Goal: Task Accomplishment & Management: Manage account settings

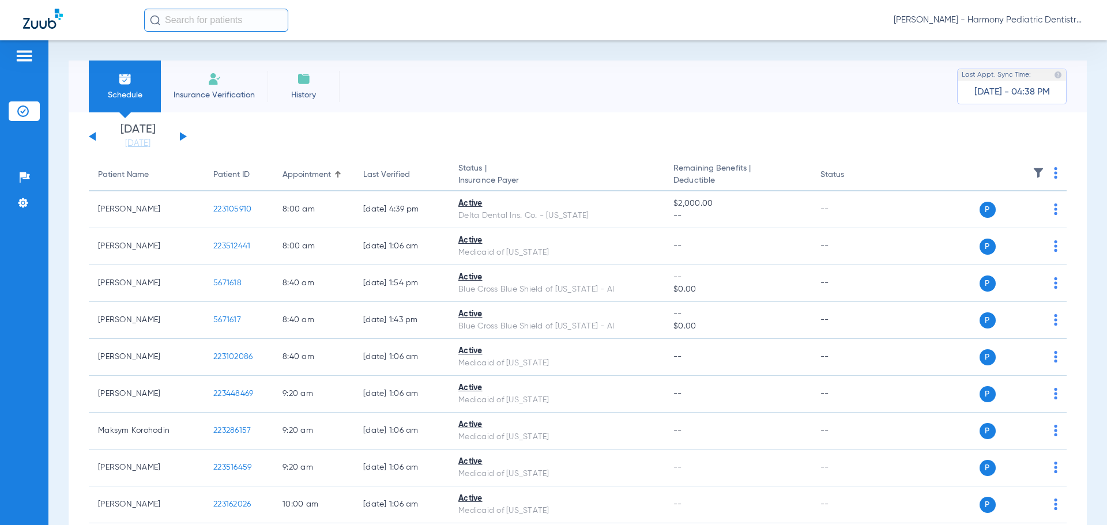
click at [146, 143] on link "[DATE]" at bounding box center [137, 144] width 69 height 12
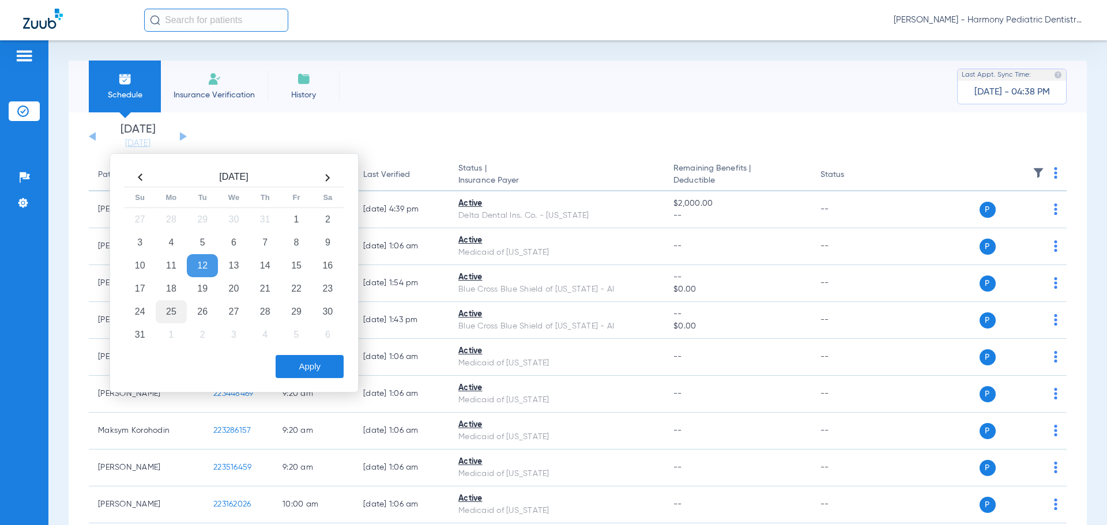
click at [174, 308] on td "25" at bounding box center [171, 311] width 31 height 23
click at [332, 370] on button "Apply" at bounding box center [310, 366] width 68 height 23
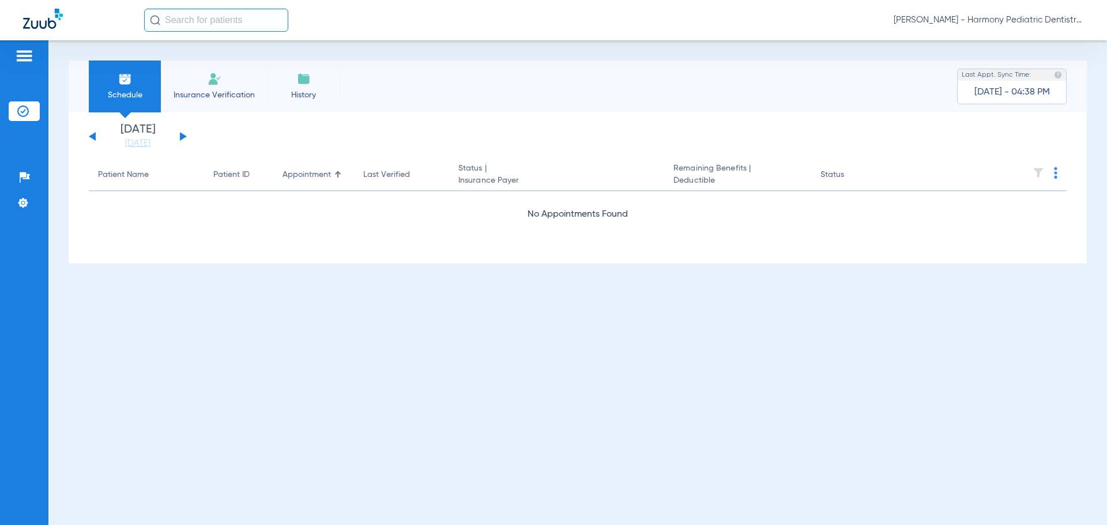
click at [1003, 33] on div "[PERSON_NAME] - Harmony Pediatric Dentistry Camas" at bounding box center [553, 20] width 1107 height 40
click at [1010, 20] on span "[PERSON_NAME] - Harmony Pediatric Dentistry Camas" at bounding box center [989, 20] width 190 height 12
click at [1011, 45] on span "Account Selection" at bounding box center [1040, 41] width 65 height 8
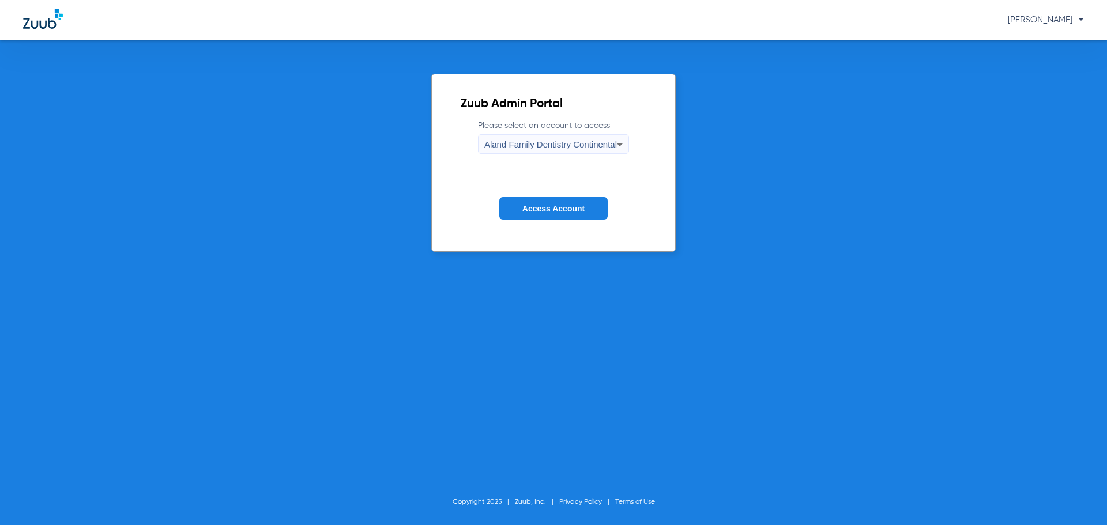
click at [596, 141] on span "Aland Family Dentistry Continental" at bounding box center [550, 145] width 133 height 10
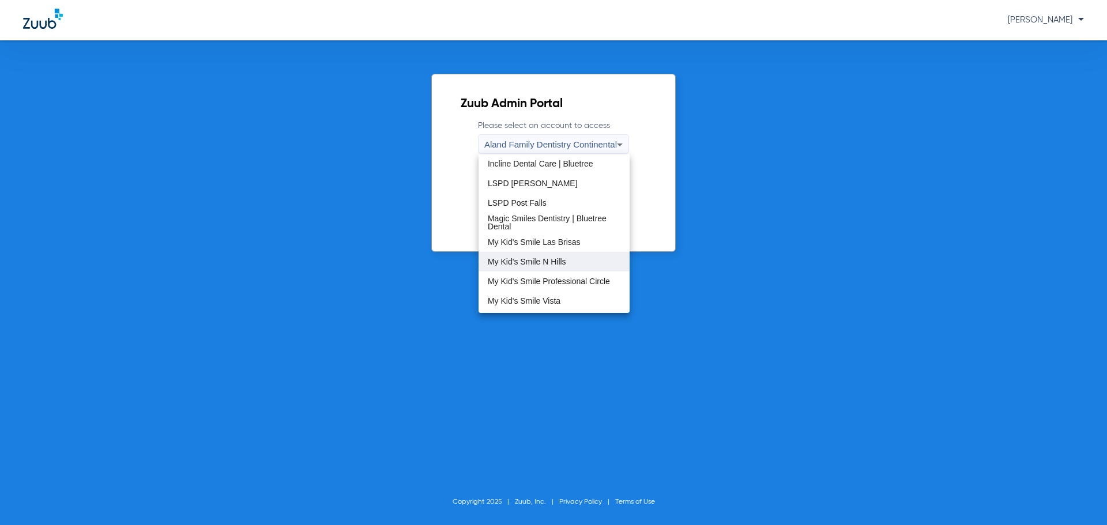
scroll to position [293, 0]
click at [548, 208] on span "My Kid's Smile N Hills" at bounding box center [527, 204] width 78 height 8
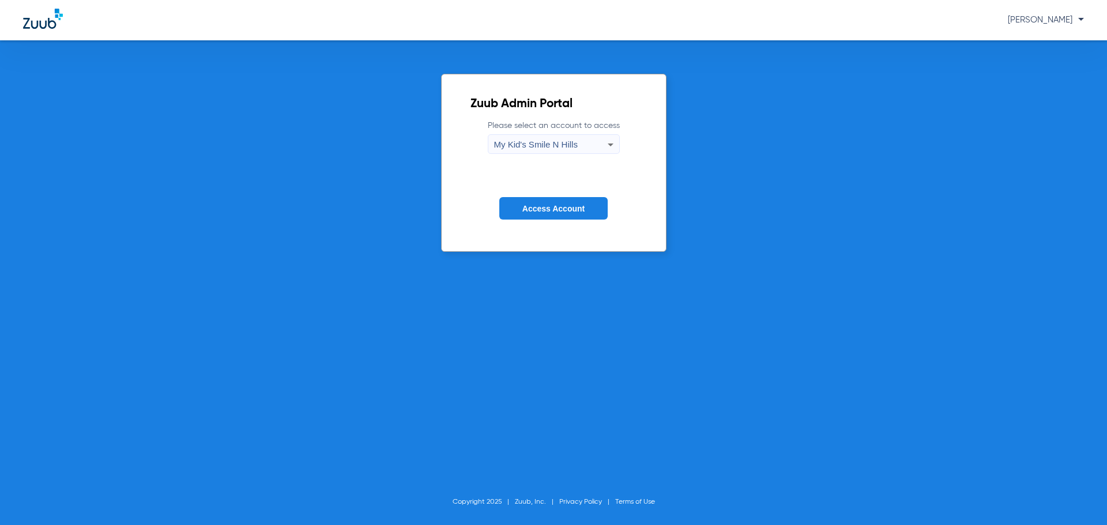
click at [548, 208] on span "Access Account" at bounding box center [553, 208] width 62 height 9
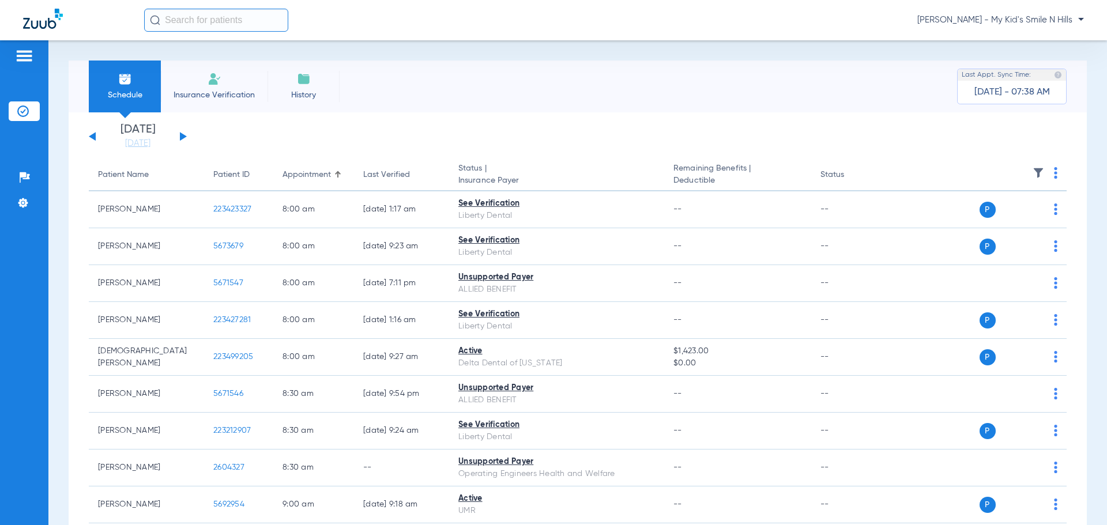
click at [1027, 166] on th at bounding box center [978, 175] width 178 height 32
click at [1033, 169] on img at bounding box center [1039, 173] width 12 height 12
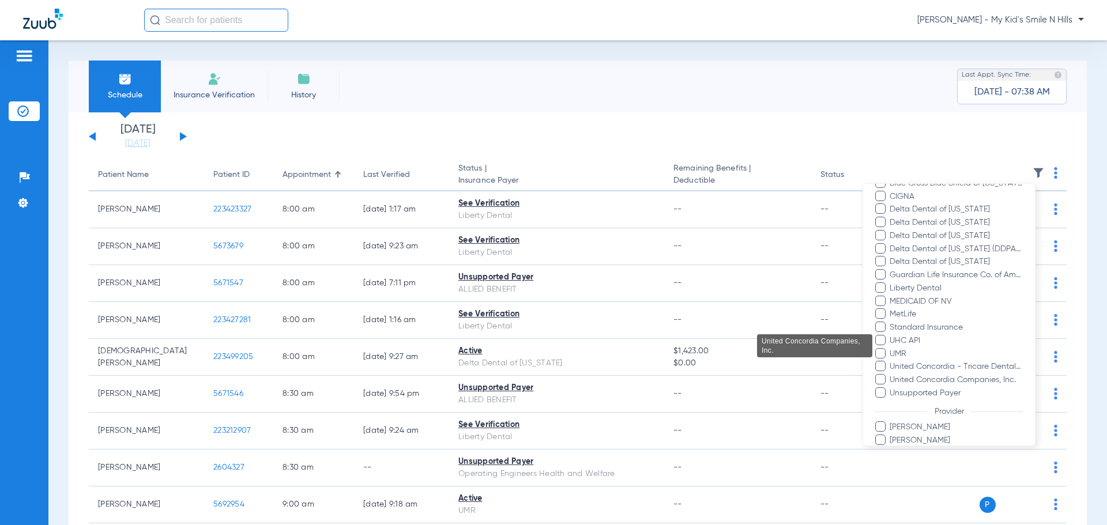
scroll to position [237, 0]
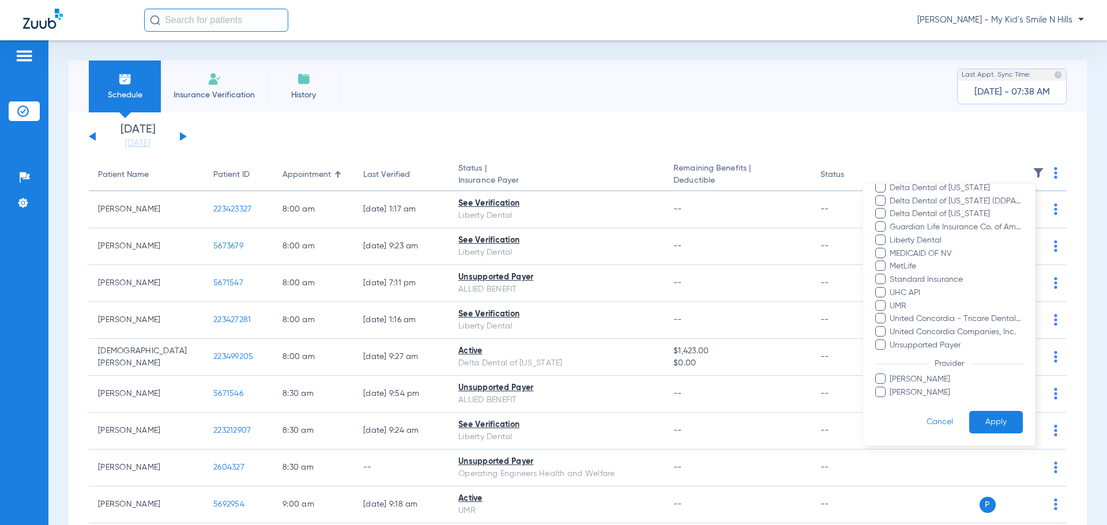
click at [879, 235] on span at bounding box center [880, 240] width 10 height 10
click at [891, 248] on input "Liberty Dental" at bounding box center [891, 248] width 0 height 0
click at [990, 415] on button "Apply" at bounding box center [996, 422] width 54 height 22
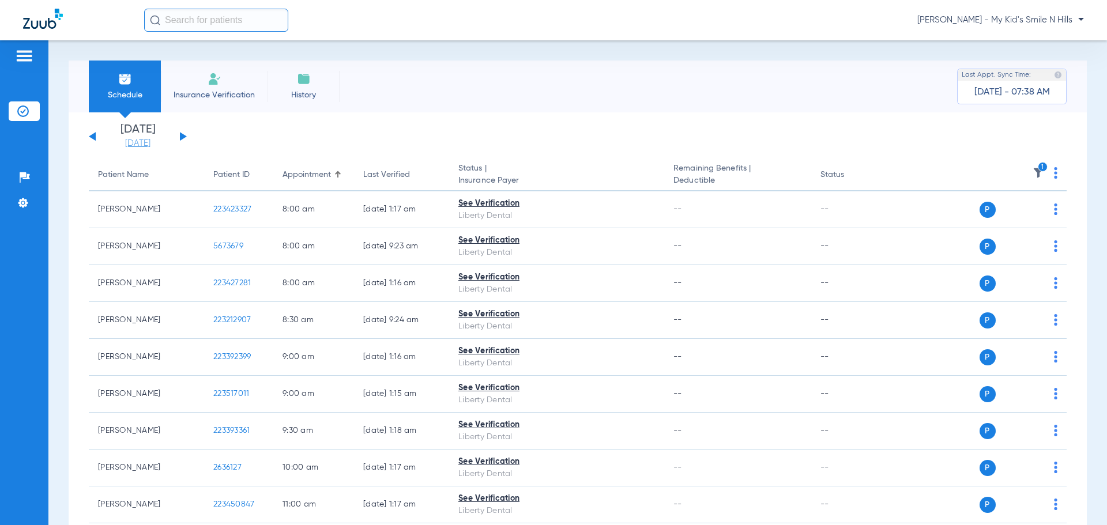
click at [146, 143] on link "[DATE]" at bounding box center [137, 144] width 69 height 12
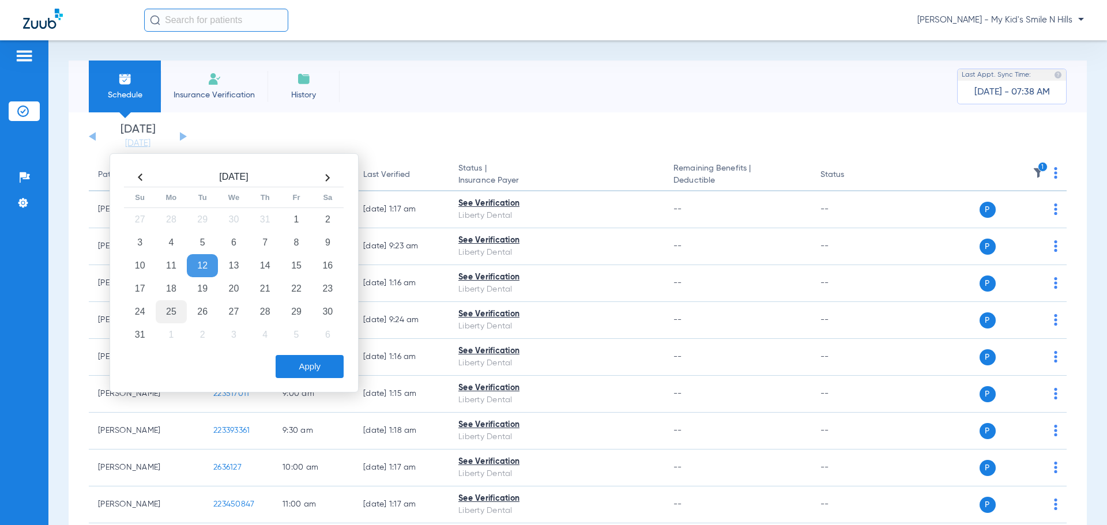
click at [156, 311] on td "25" at bounding box center [171, 311] width 31 height 23
click at [324, 372] on button "Apply" at bounding box center [310, 366] width 68 height 23
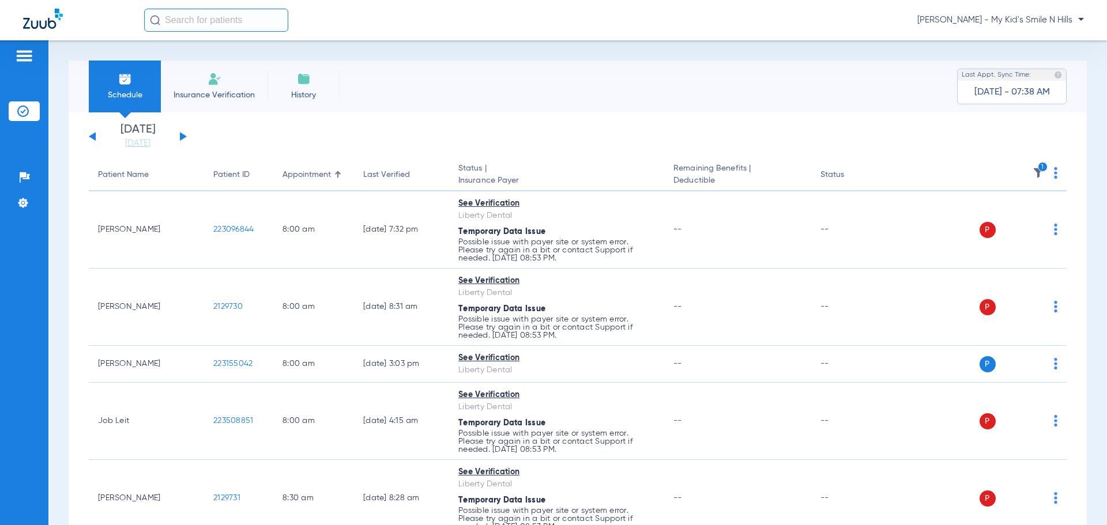
click at [1033, 171] on img at bounding box center [1039, 173] width 12 height 12
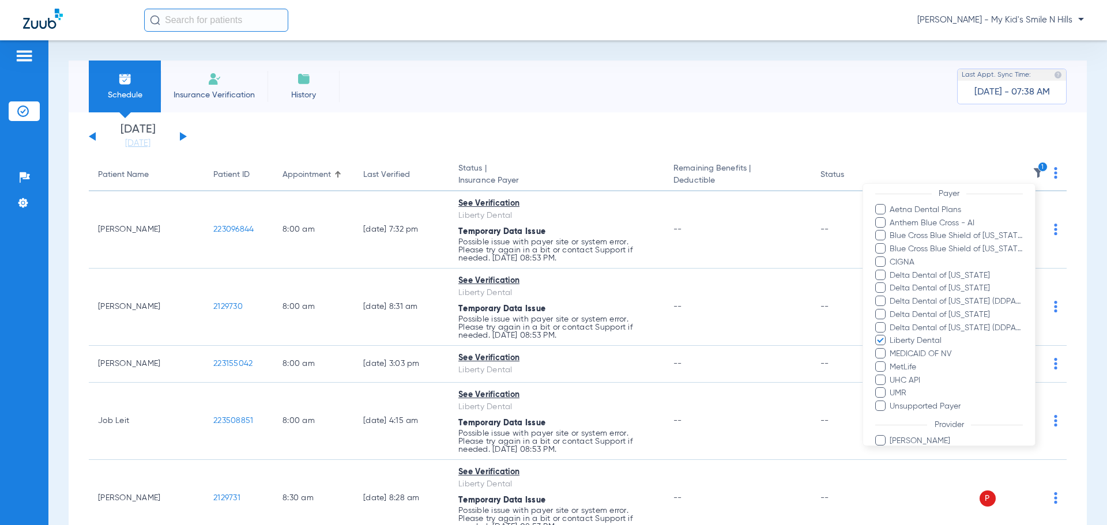
scroll to position [224, 0]
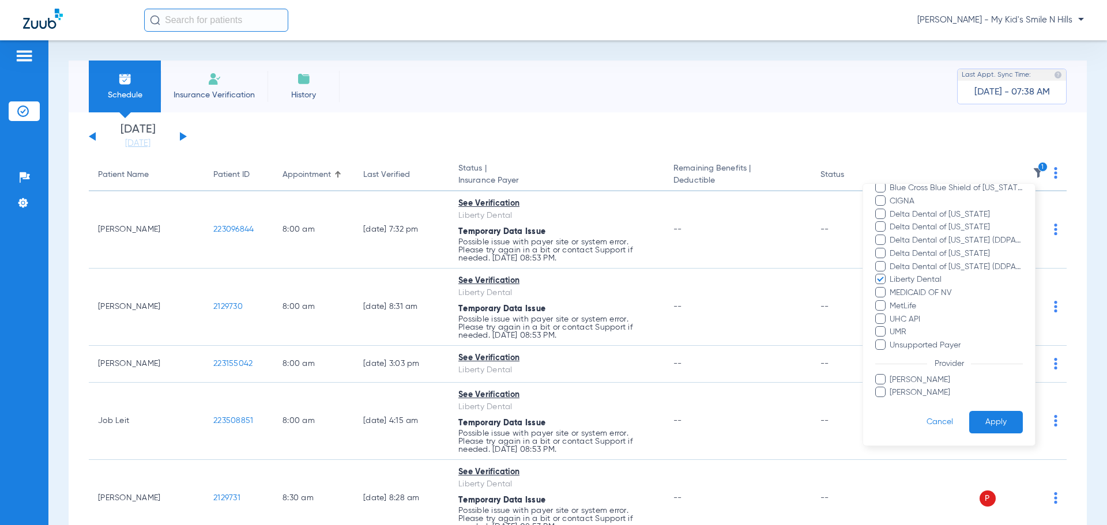
click at [937, 145] on div at bounding box center [553, 262] width 1107 height 525
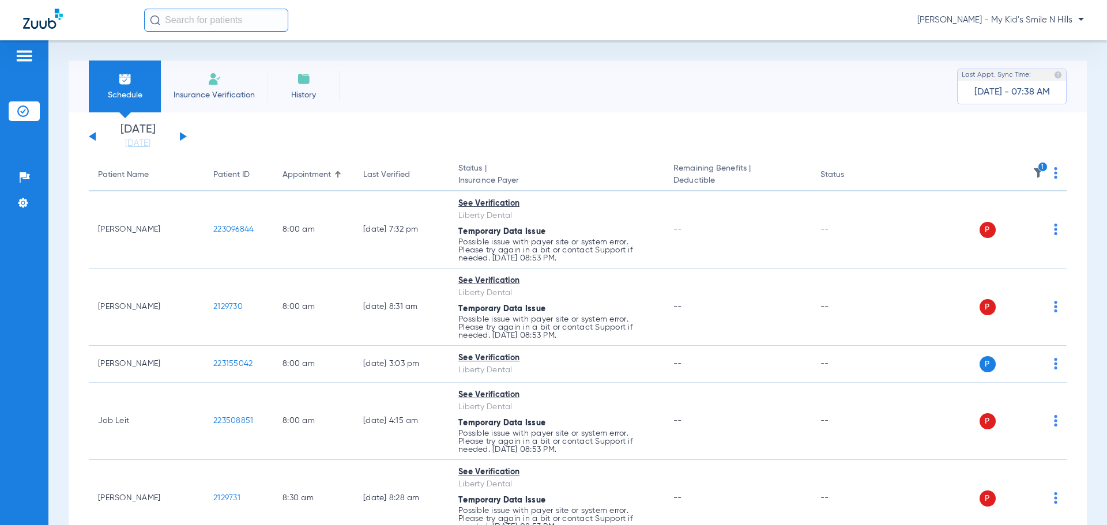
click at [1056, 169] on th "1" at bounding box center [978, 175] width 178 height 32
click at [1054, 170] on img at bounding box center [1055, 173] width 3 height 12
click at [998, 215] on span "Verify All" at bounding box center [1004, 218] width 69 height 8
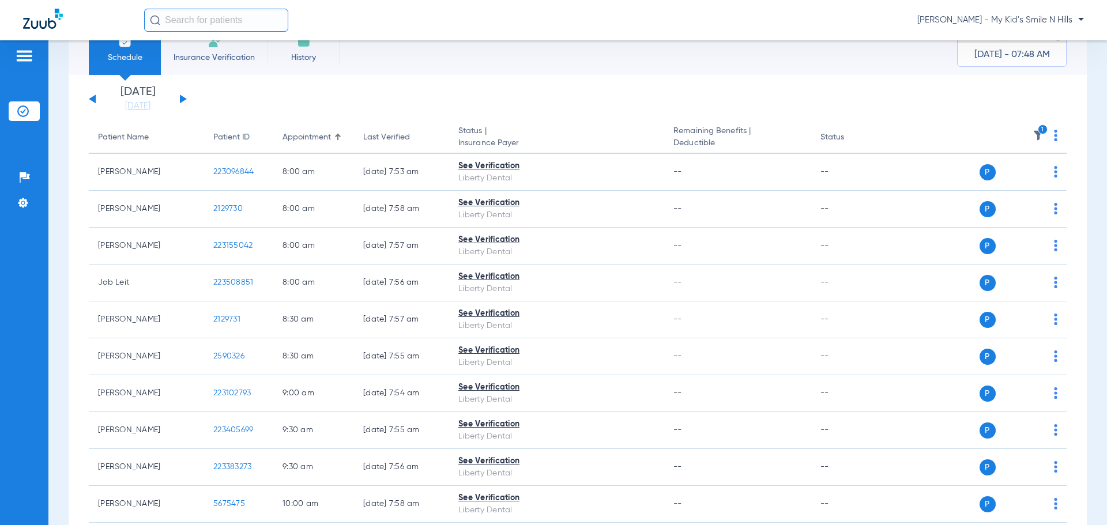
scroll to position [0, 0]
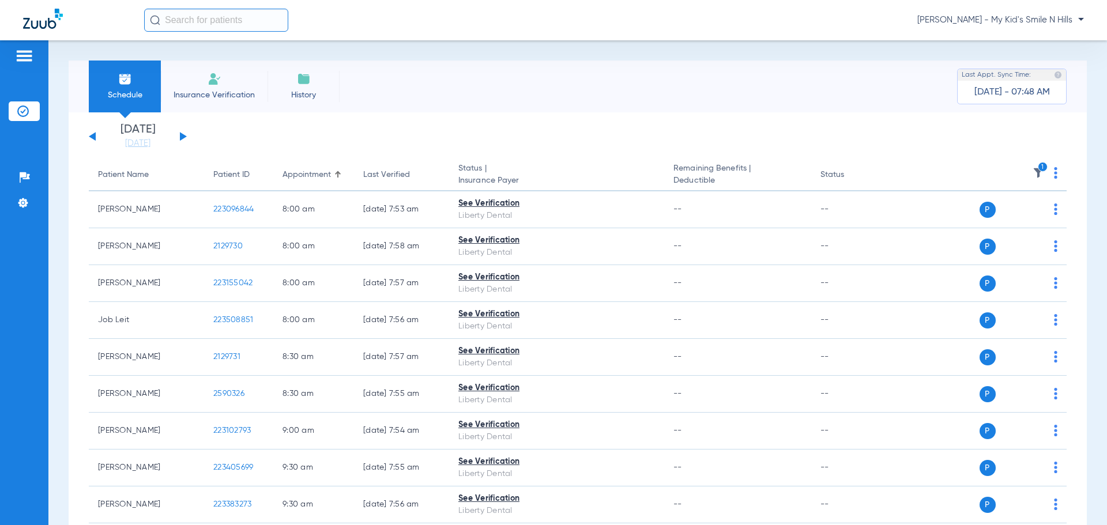
click at [1023, 20] on span "[PERSON_NAME] - My Kid's Smile N Hills" at bounding box center [1000, 20] width 167 height 12
click at [1026, 35] on button "Account Selection" at bounding box center [1040, 40] width 83 height 23
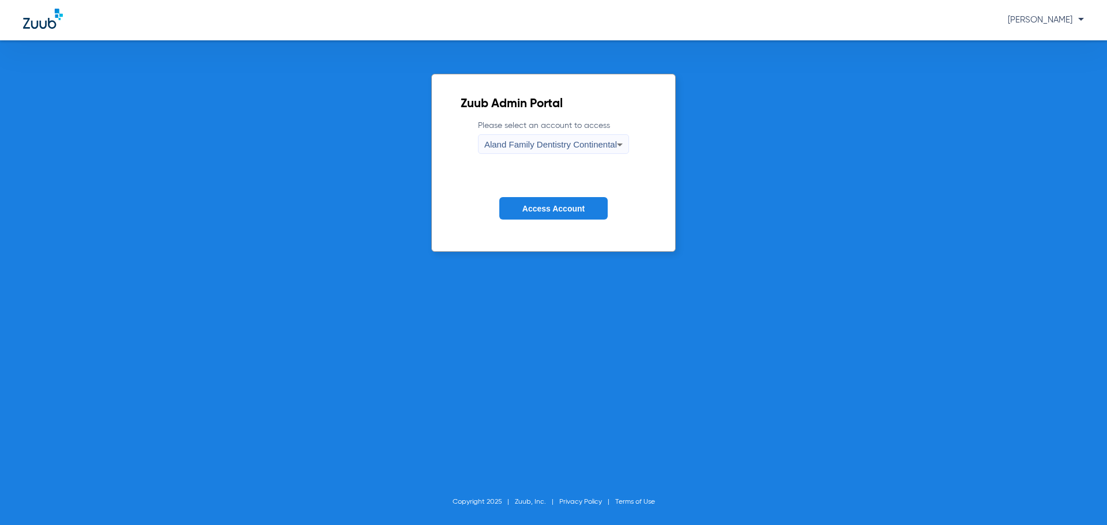
click at [548, 144] on span "Aland Family Dentistry Continental" at bounding box center [550, 145] width 133 height 10
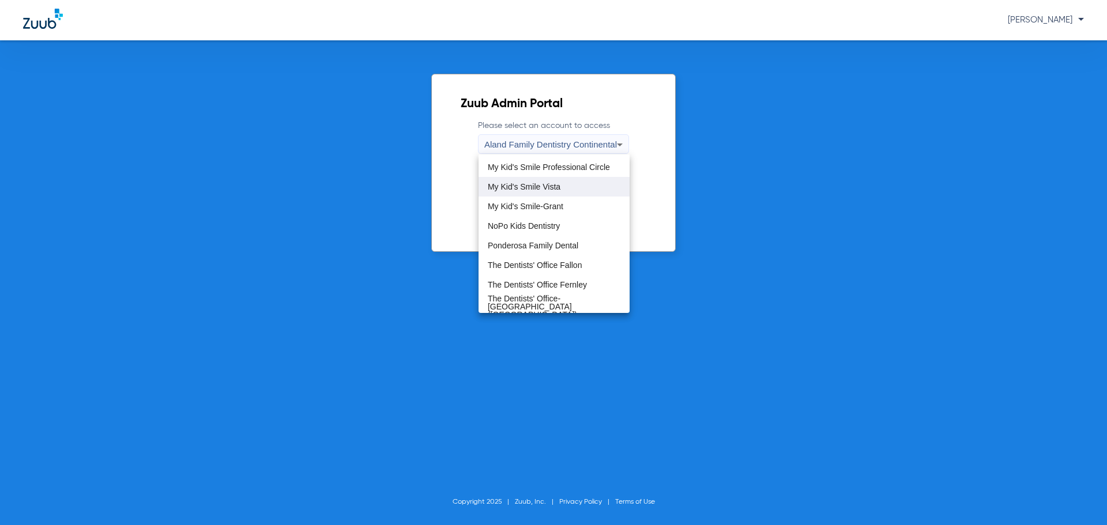
scroll to position [351, 0]
click at [545, 187] on span "My Kid's Smile Vista" at bounding box center [524, 186] width 73 height 8
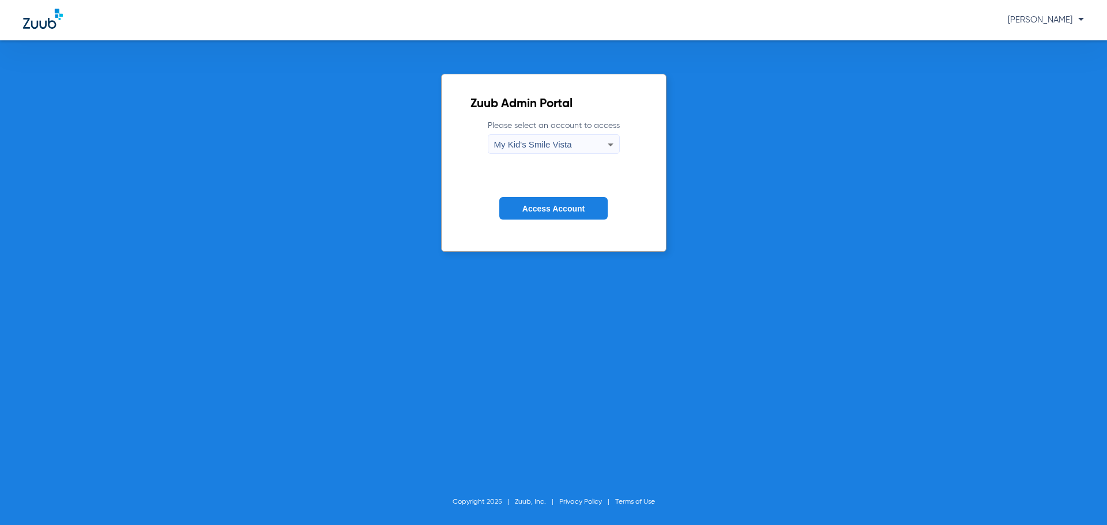
click at [541, 201] on button "Access Account" at bounding box center [553, 208] width 108 height 22
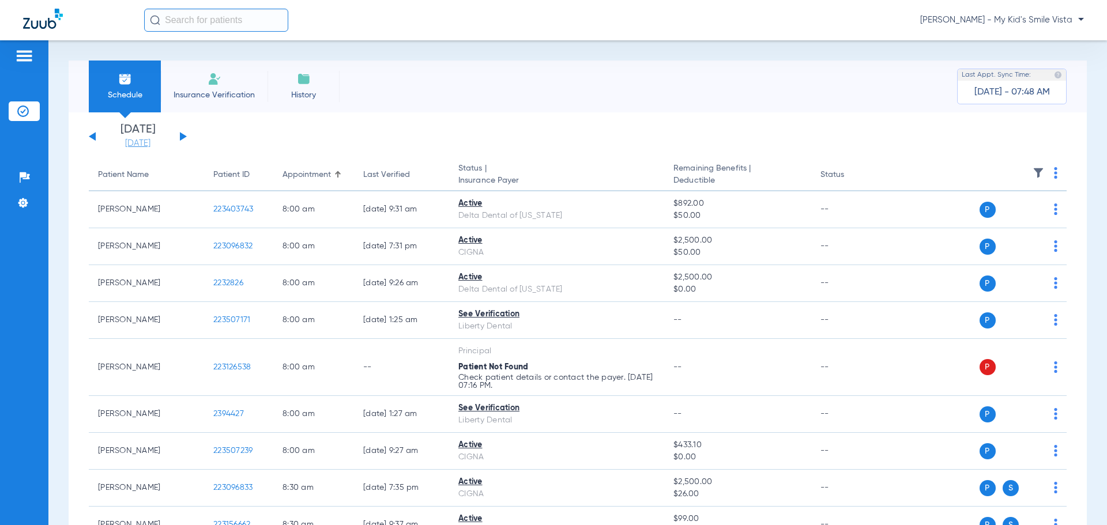
click at [155, 147] on link "[DATE]" at bounding box center [137, 144] width 69 height 12
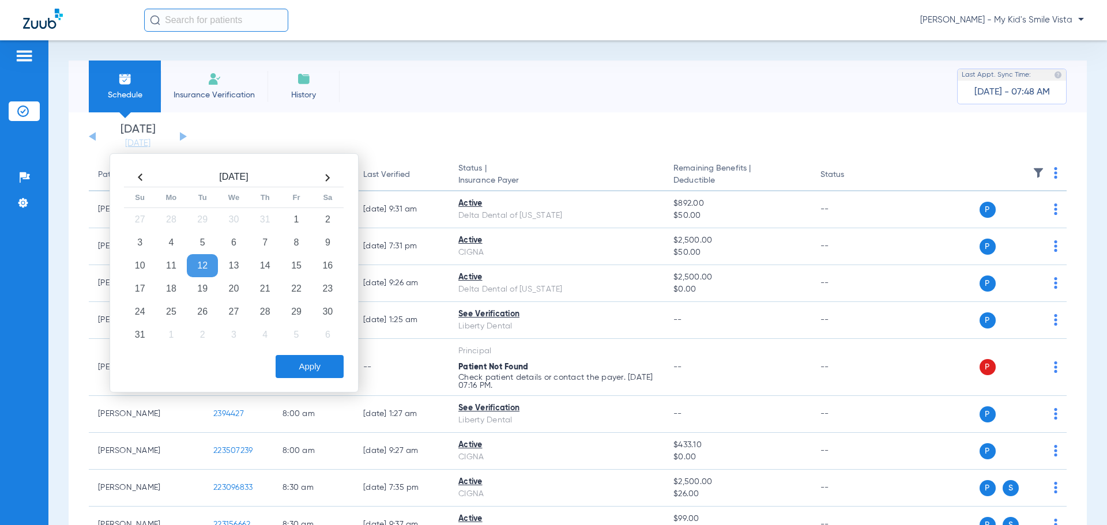
click at [172, 311] on td "25" at bounding box center [171, 311] width 31 height 23
click at [309, 368] on button "Apply" at bounding box center [310, 366] width 68 height 23
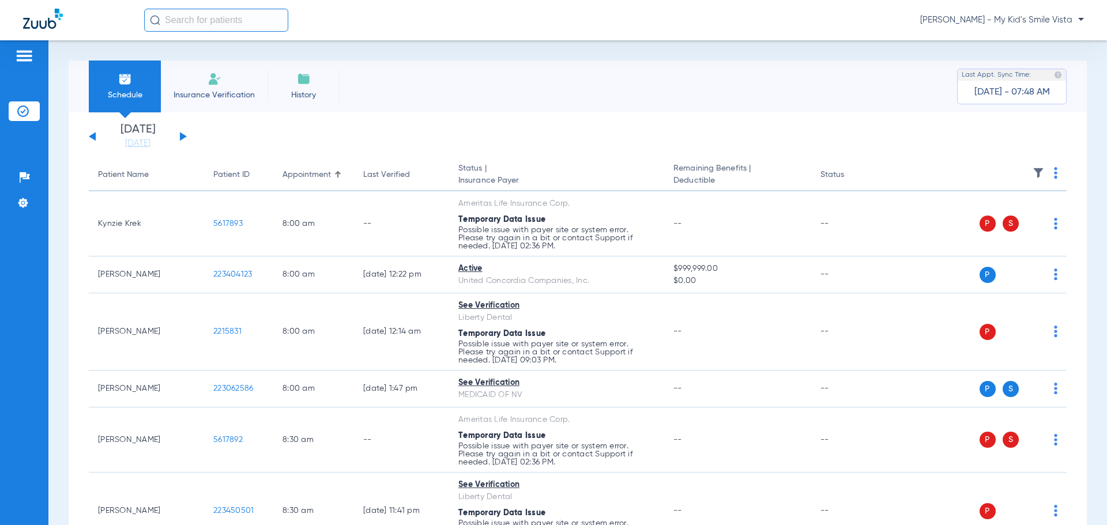
click at [1056, 175] on th at bounding box center [978, 175] width 178 height 32
click at [1044, 169] on th at bounding box center [978, 175] width 178 height 32
click at [1054, 172] on img at bounding box center [1055, 173] width 3 height 12
click at [957, 156] on div at bounding box center [553, 262] width 1107 height 525
click at [1029, 167] on th at bounding box center [978, 175] width 178 height 32
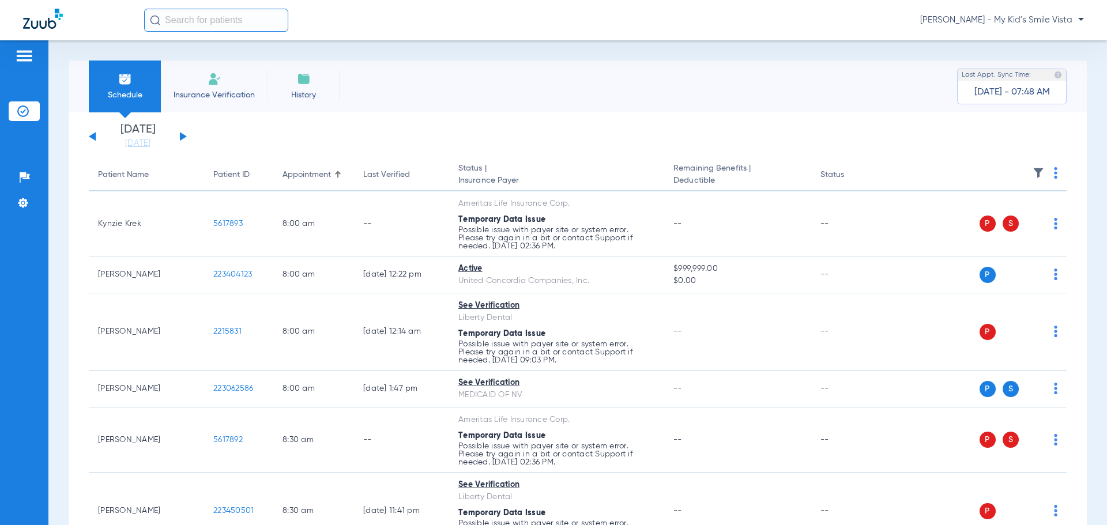
click at [1033, 175] on img at bounding box center [1039, 173] width 12 height 12
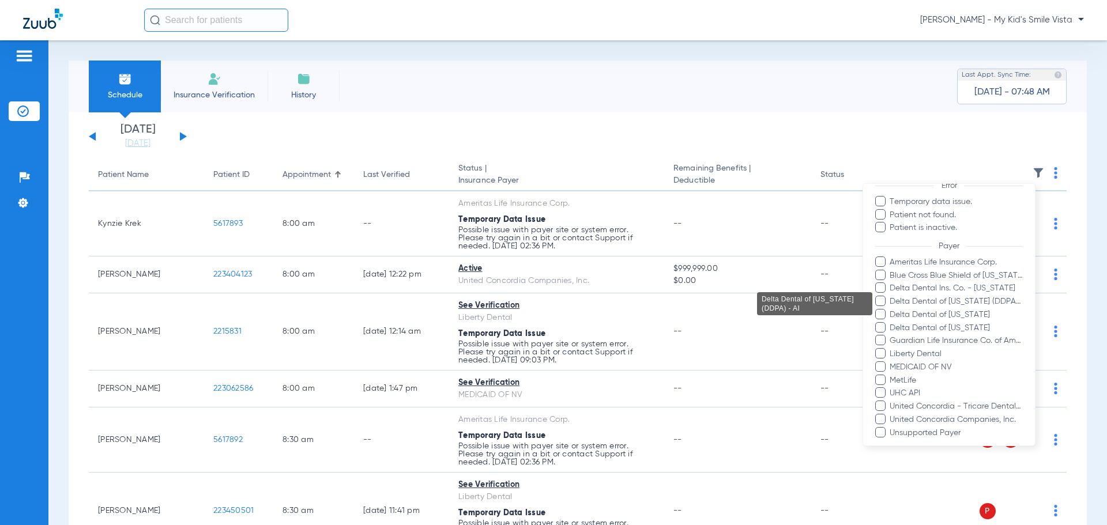
scroll to position [108, 0]
click at [878, 355] on span at bounding box center [880, 355] width 10 height 10
click at [891, 364] on input "Liberty Dental" at bounding box center [891, 364] width 0 height 0
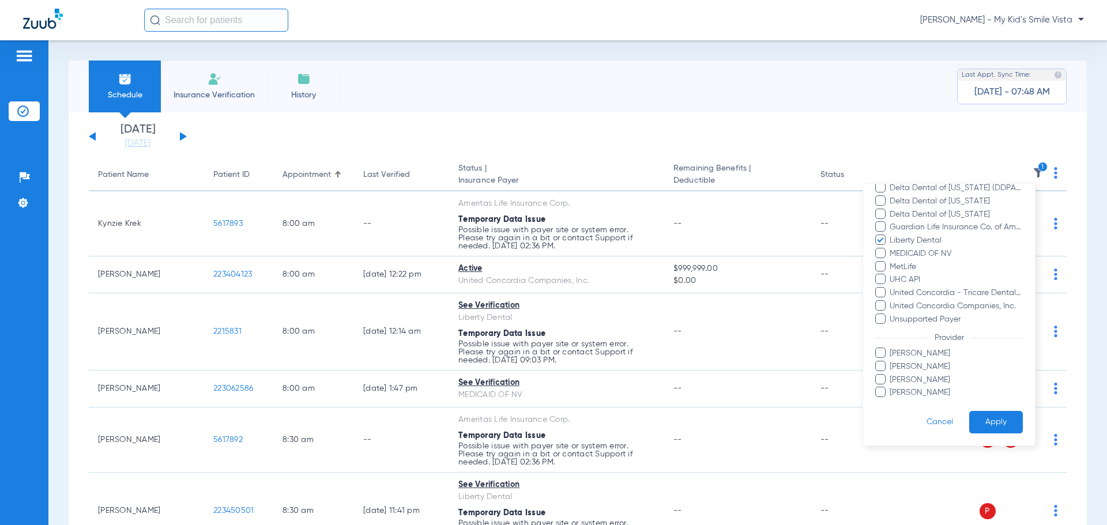
click at [982, 427] on button "Apply" at bounding box center [996, 422] width 54 height 22
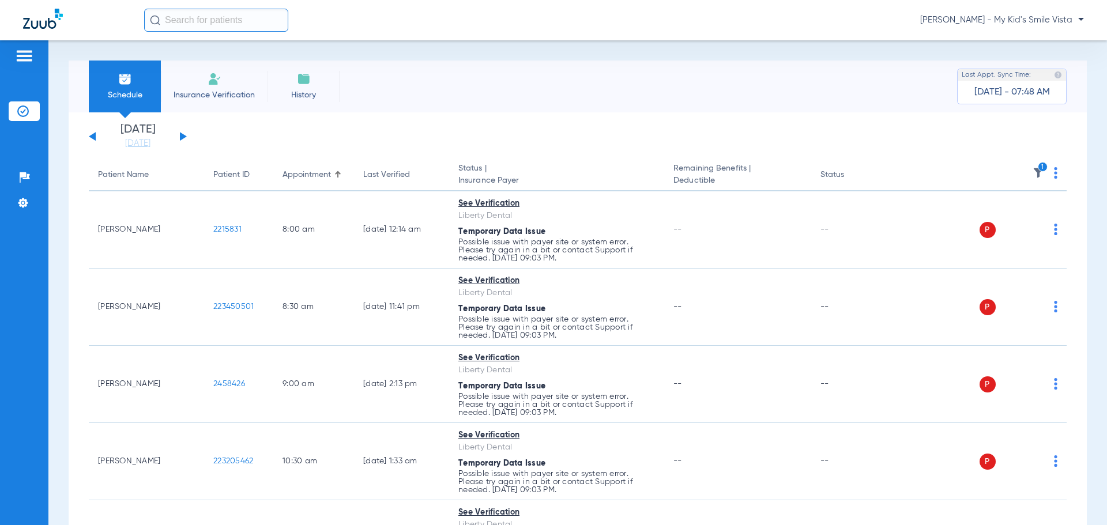
click at [1054, 174] on img at bounding box center [1055, 173] width 3 height 12
click at [994, 221] on span "Verify All" at bounding box center [1004, 218] width 69 height 8
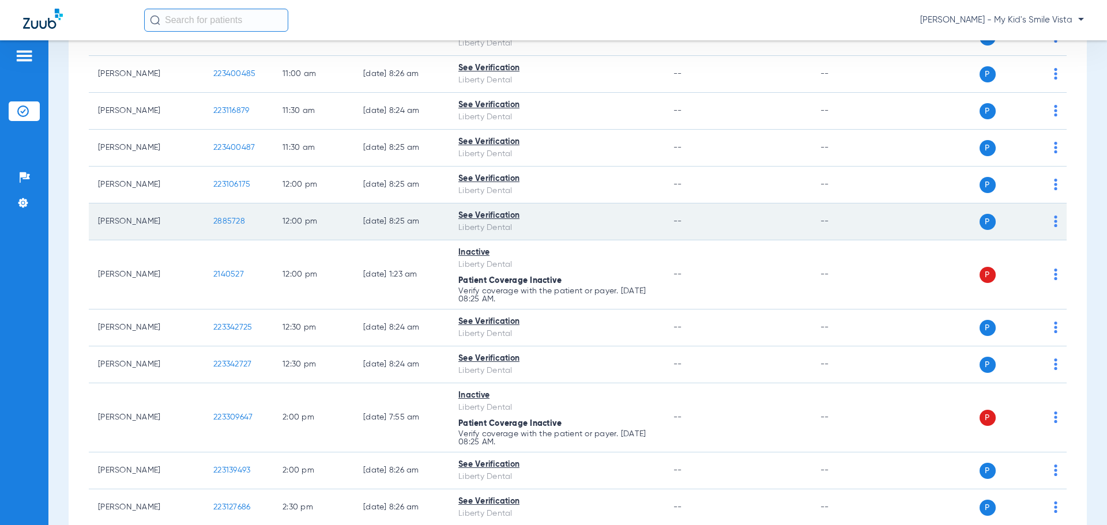
scroll to position [395, 0]
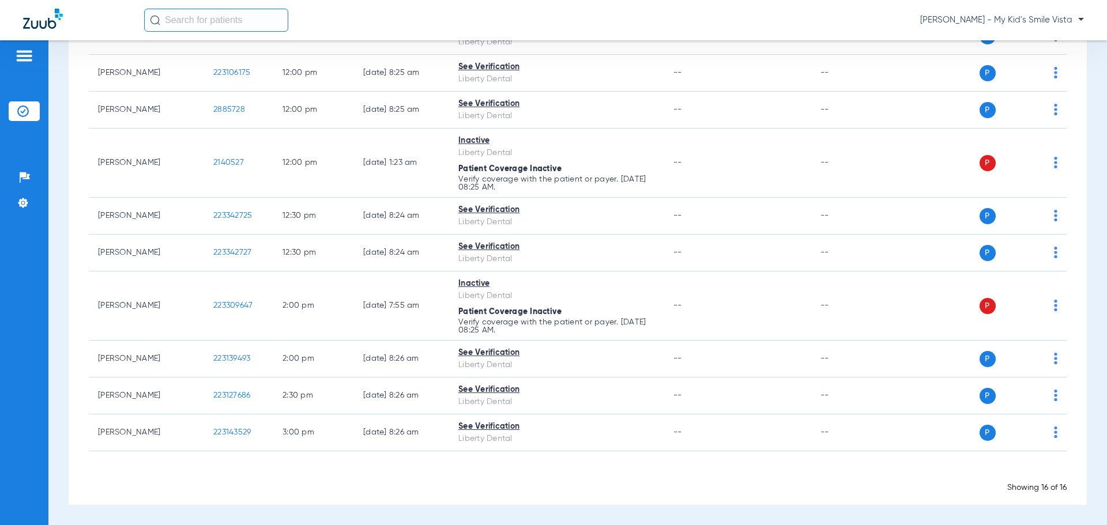
click at [1009, 18] on span "[PERSON_NAME] - My Kid's Smile Vista" at bounding box center [1002, 20] width 164 height 12
click at [1016, 40] on span "Account Selection" at bounding box center [1040, 41] width 65 height 8
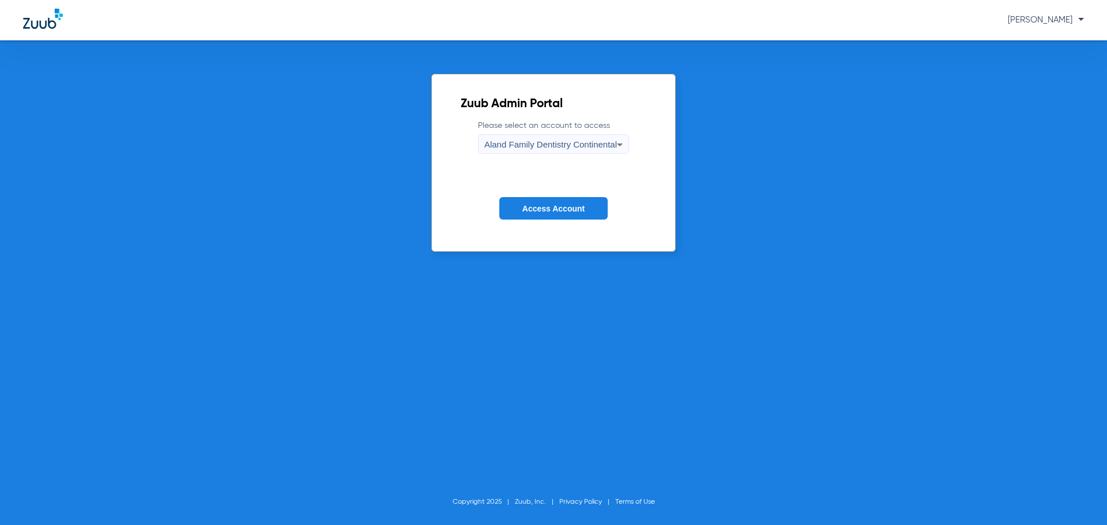
click at [583, 143] on span "Aland Family Dentistry Continental" at bounding box center [550, 145] width 133 height 10
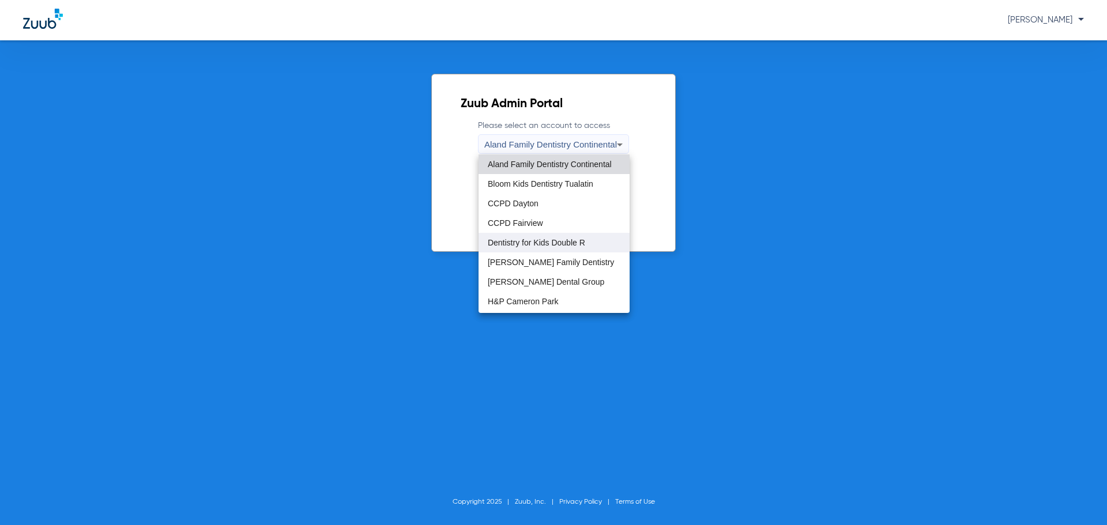
click at [562, 238] on mat-option "Dentistry for Kids Double R" at bounding box center [553, 243] width 151 height 20
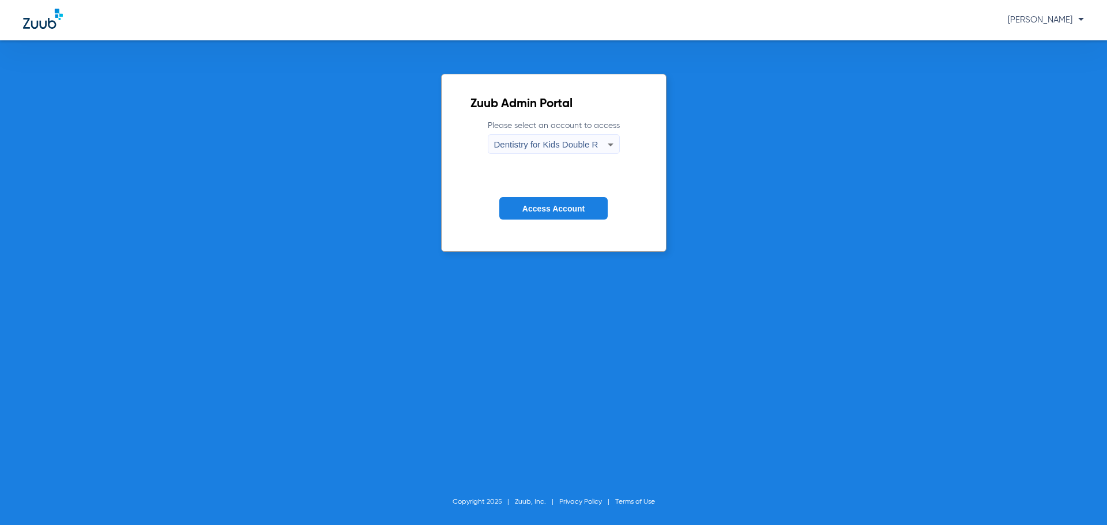
click at [557, 204] on span "Access Account" at bounding box center [553, 208] width 62 height 9
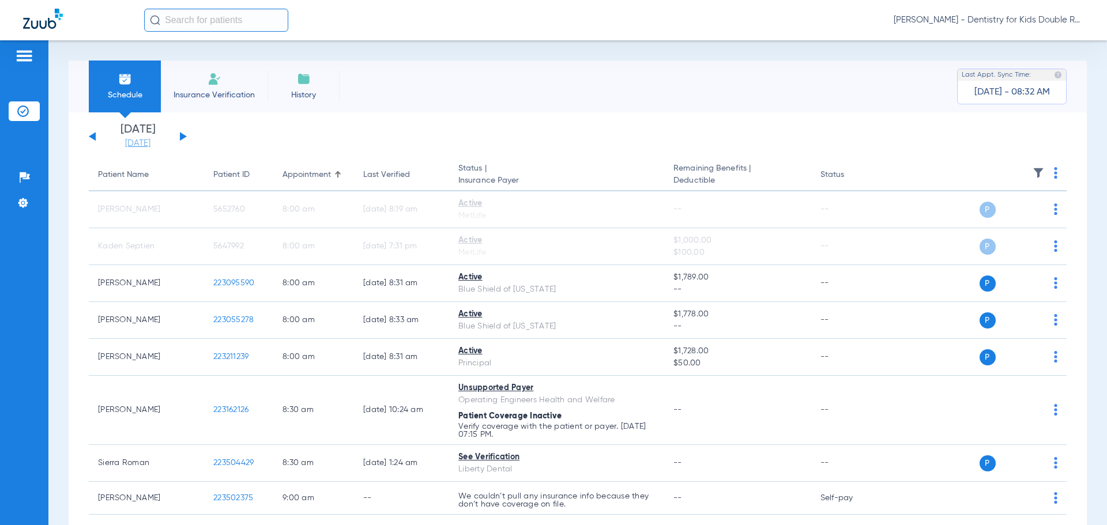
click at [136, 145] on link "[DATE]" at bounding box center [137, 144] width 69 height 12
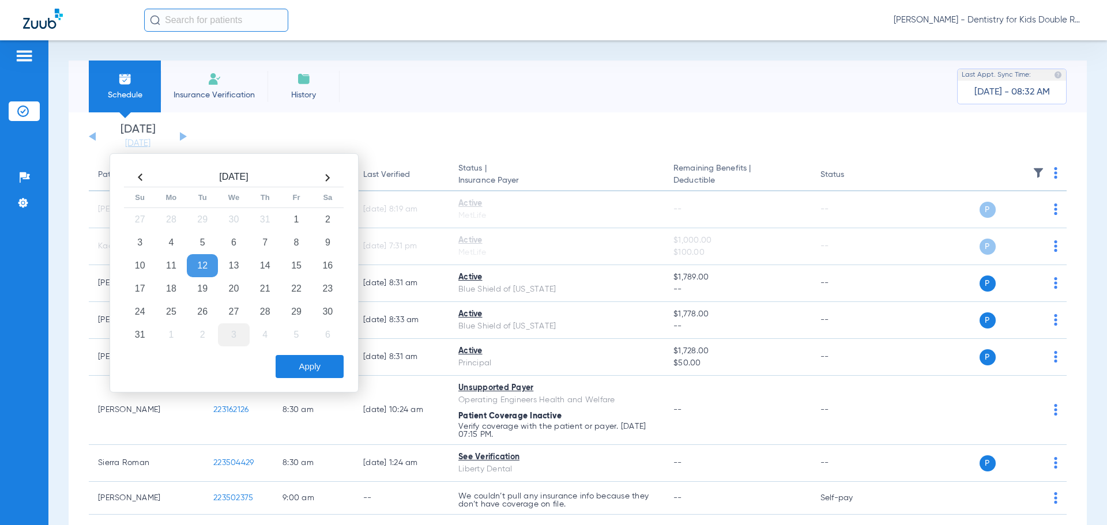
click at [167, 312] on td "25" at bounding box center [171, 311] width 31 height 23
drag, startPoint x: 284, startPoint y: 361, endPoint x: 315, endPoint y: 364, distance: 31.3
click at [286, 361] on button "Apply" at bounding box center [310, 366] width 68 height 23
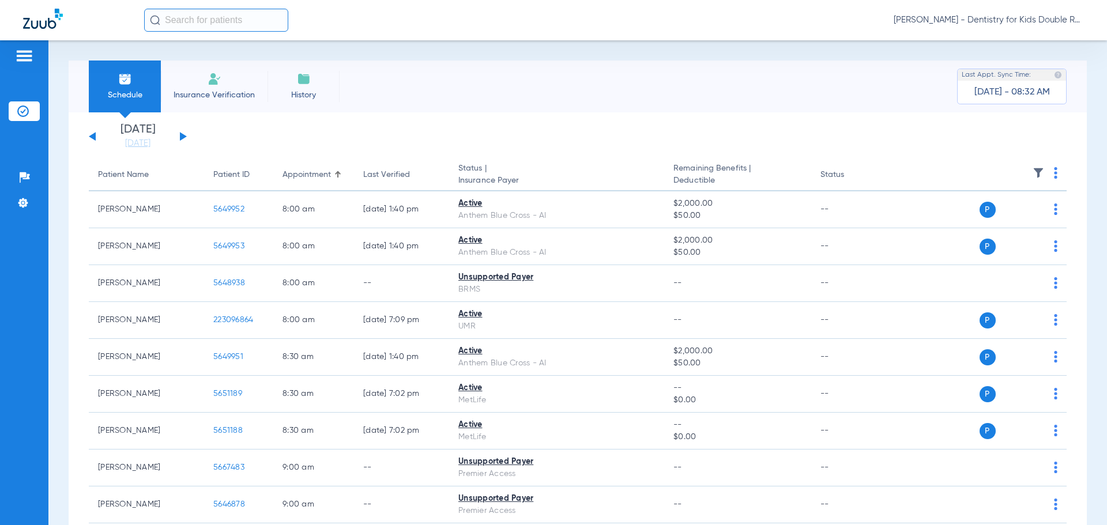
click at [1054, 180] on span at bounding box center [1055, 176] width 3 height 8
click at [1019, 221] on span "Verify All" at bounding box center [1003, 218] width 72 height 8
click at [181, 139] on button at bounding box center [183, 136] width 7 height 9
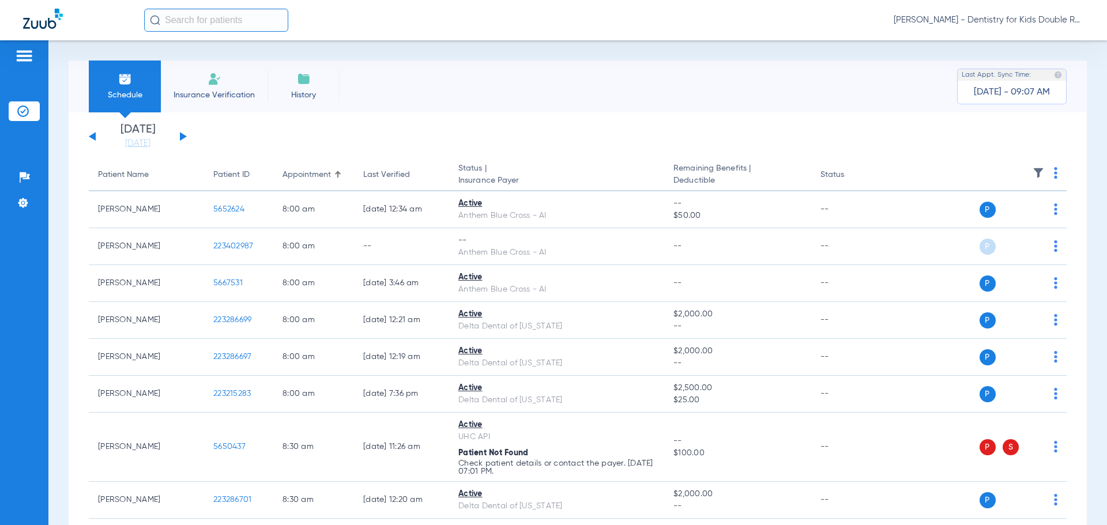
click at [1045, 177] on th at bounding box center [978, 175] width 178 height 32
click at [1049, 177] on th at bounding box center [978, 175] width 178 height 32
click at [1054, 176] on img at bounding box center [1055, 173] width 3 height 12
click at [994, 219] on span "Verify All" at bounding box center [1003, 218] width 72 height 8
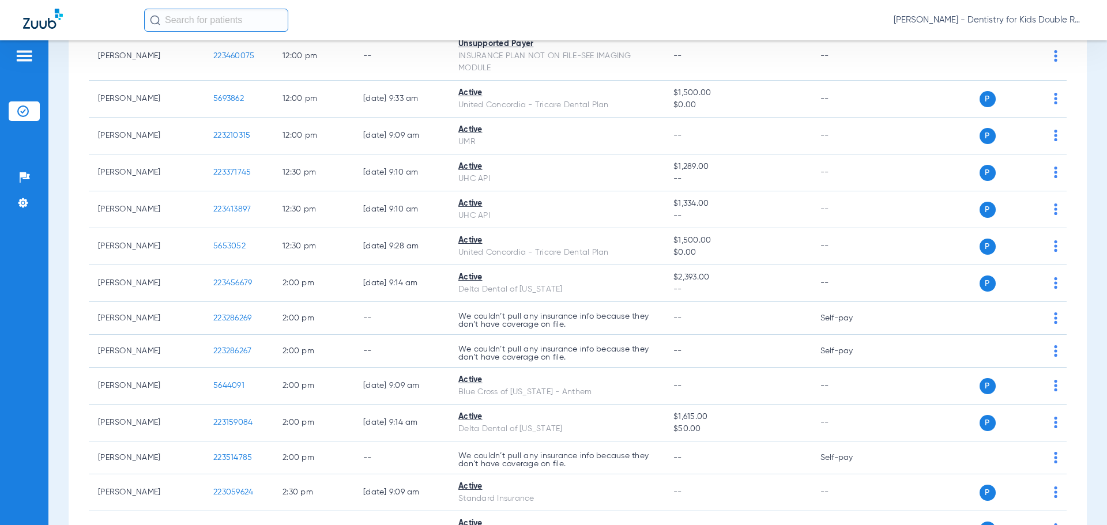
scroll to position [1711, 0]
